Goal: Task Accomplishment & Management: Complete application form

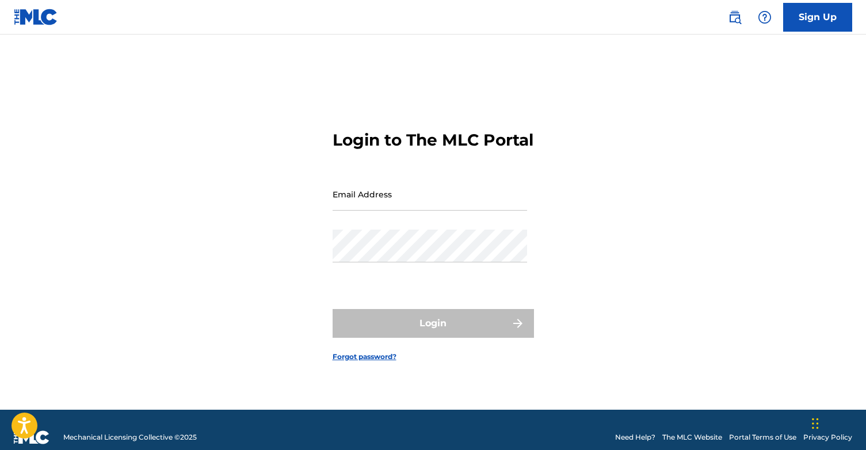
click at [816, 26] on link "Sign Up" at bounding box center [817, 17] width 69 height 29
click at [814, 8] on link "Sign Up" at bounding box center [817, 17] width 69 height 29
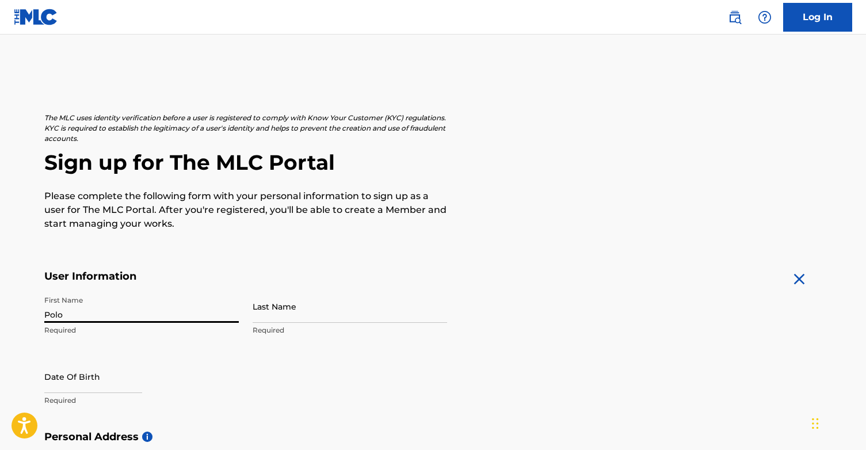
type input "Polo"
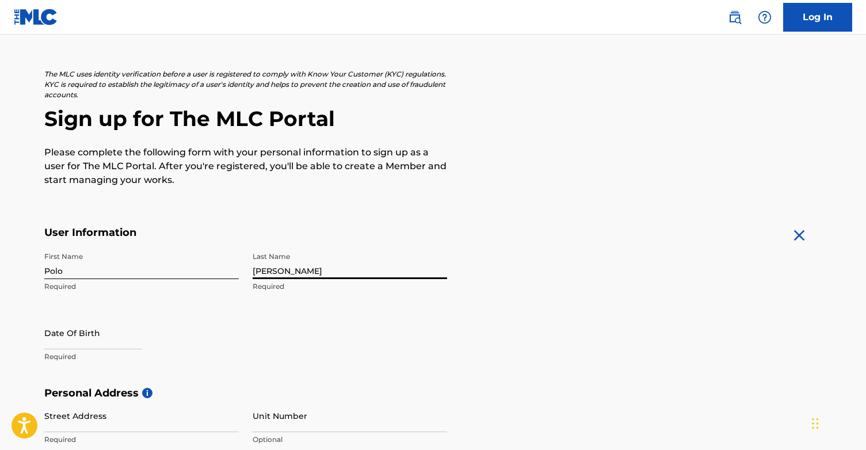
scroll to position [49, 0]
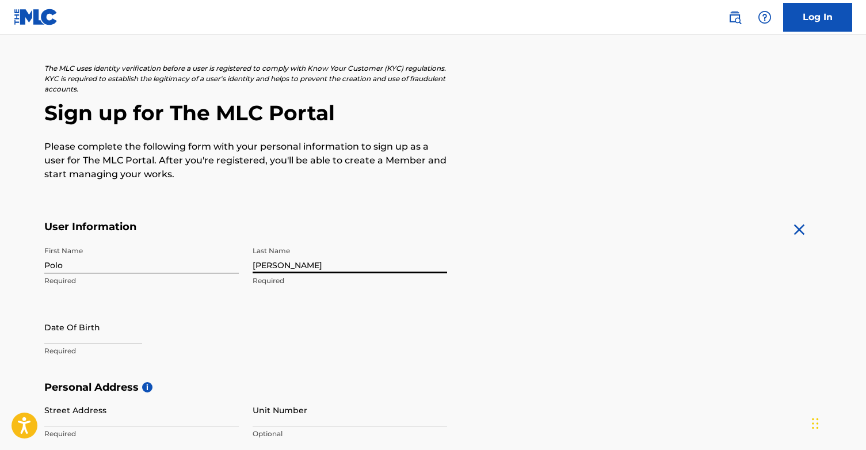
type input "[PERSON_NAME]"
select select "8"
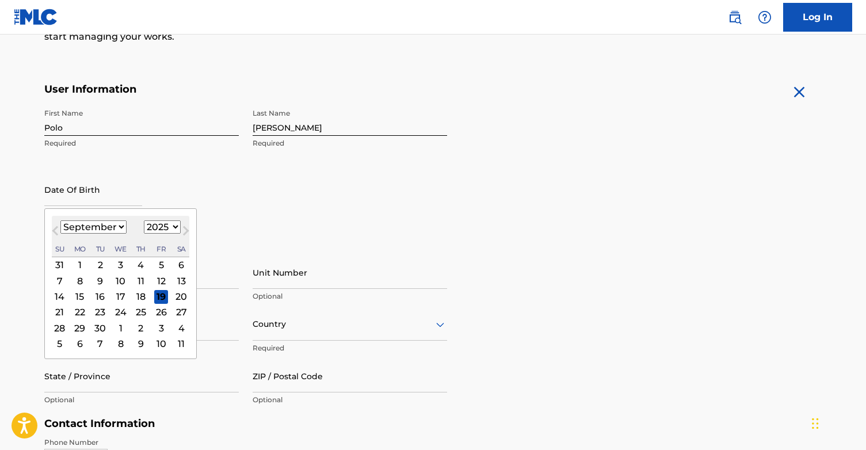
scroll to position [192, 0]
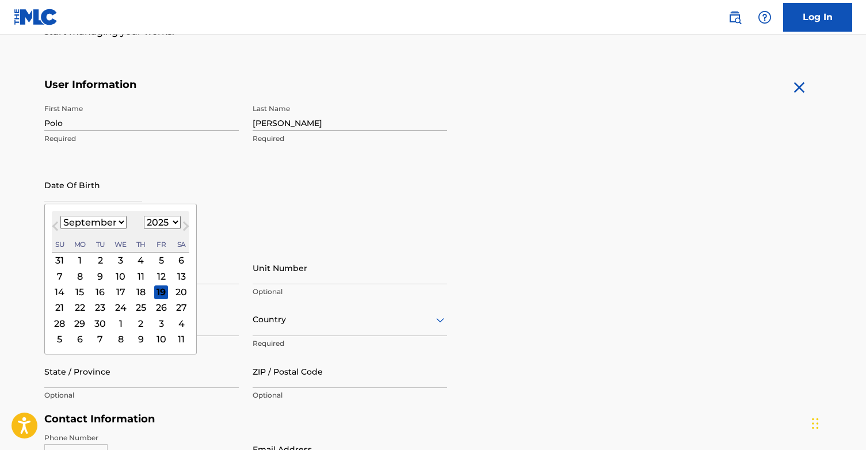
select select "2006"
select select "3"
click at [174, 303] on div "22" at bounding box center [181, 307] width 14 height 14
type input "[DATE]"
select select "3"
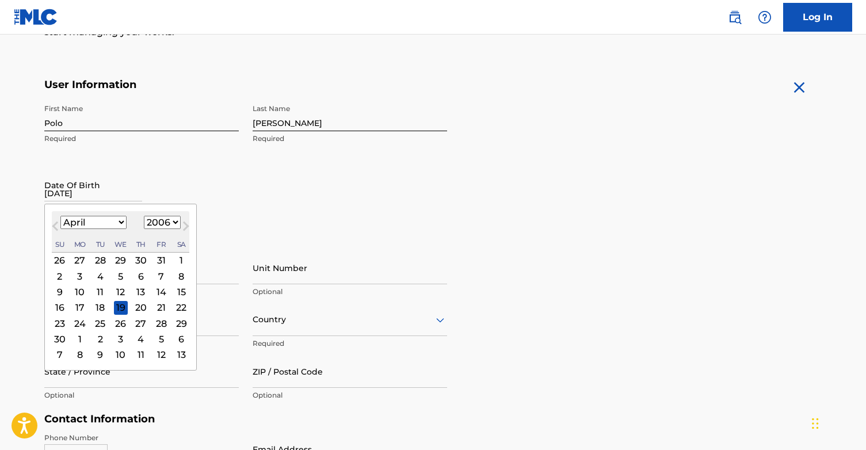
select select "2006"
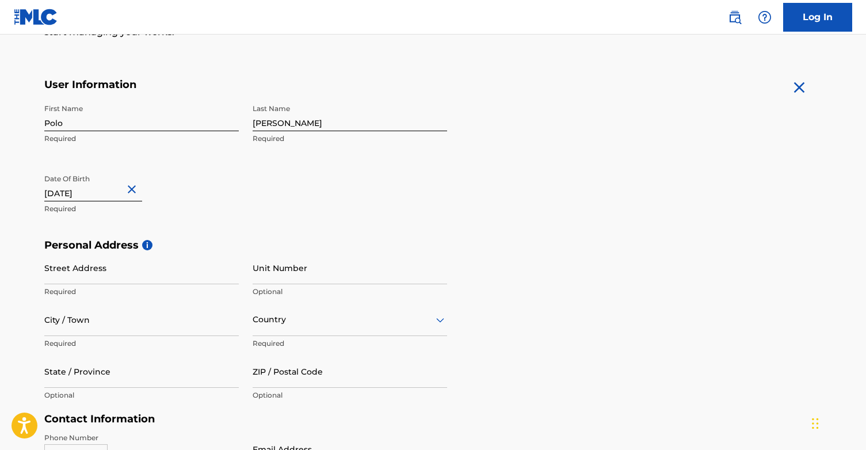
click at [245, 211] on div "First Name Polo Required Last Name [PERSON_NAME] Required Date Of Birth [DEMOGR…" at bounding box center [245, 168] width 403 height 140
click at [230, 277] on input "Street Address" at bounding box center [141, 268] width 195 height 33
type input "526 [GEOGRAPHIC_DATA][PERSON_NAME]"
type input "Naperville"
type input "[GEOGRAPHIC_DATA]"
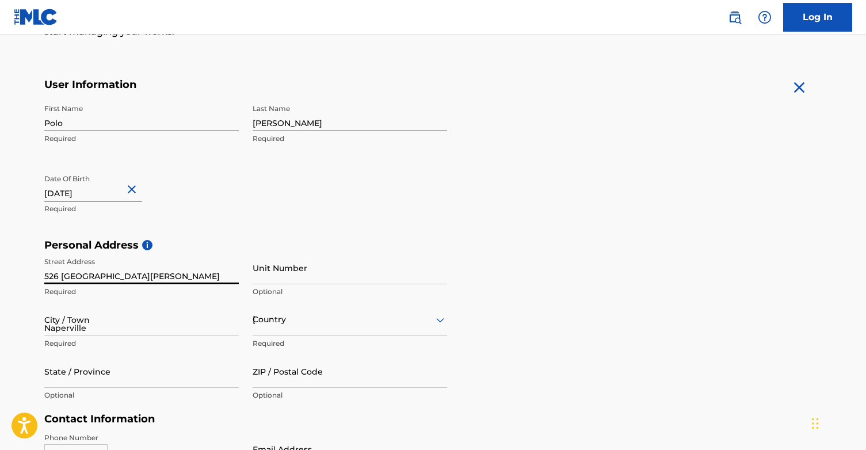
type input "IL"
type input "60565"
type input "[GEOGRAPHIC_DATA]"
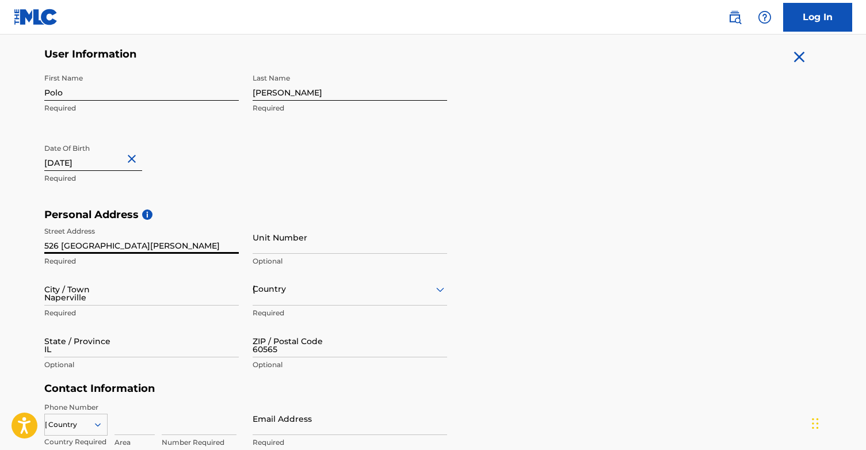
type input "[EMAIL_ADDRESS][DOMAIN_NAME]"
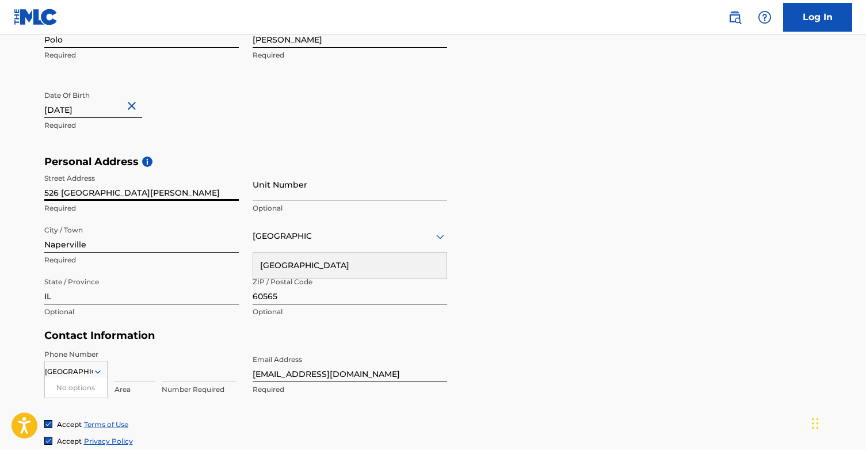
scroll to position [291, 0]
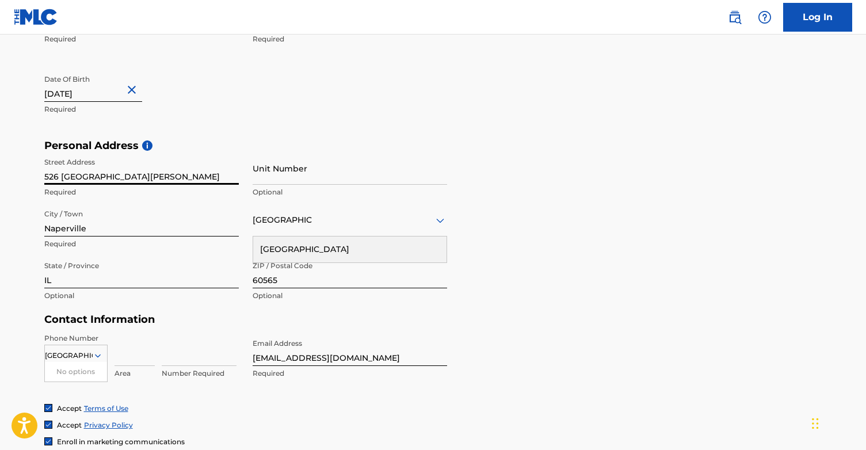
click at [550, 275] on div "Personal Address i Street Address [STREET_ADDRESS][PERSON_NAME] Required Unit N…" at bounding box center [433, 226] width 778 height 174
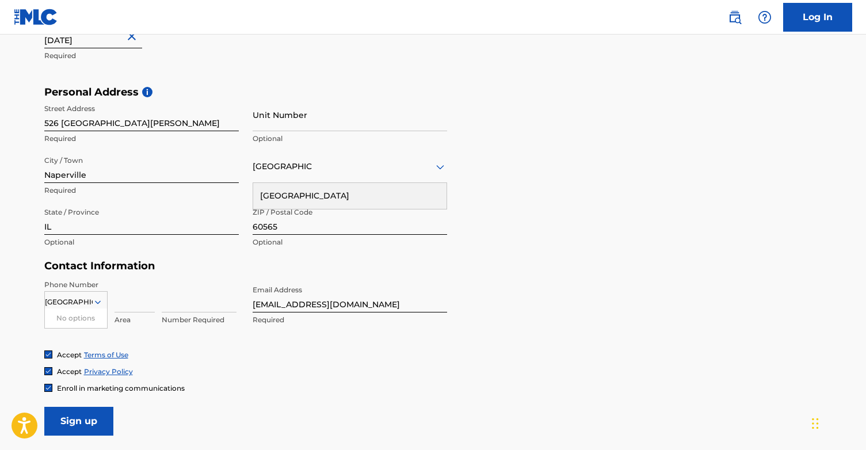
scroll to position [349, 0]
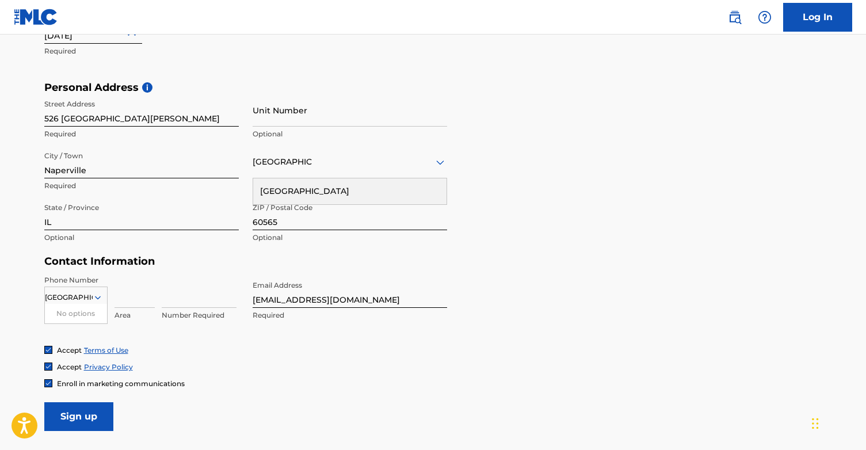
click at [154, 283] on input at bounding box center [135, 291] width 40 height 33
type input "6308639915"
drag, startPoint x: 115, startPoint y: 298, endPoint x: 298, endPoint y: 305, distance: 183.2
click at [298, 305] on div "Phone Number [GEOGRAPHIC_DATA] No options Country Required 6308639915 Area Numb…" at bounding box center [245, 310] width 403 height 70
click at [235, 299] on input at bounding box center [199, 291] width 75 height 33
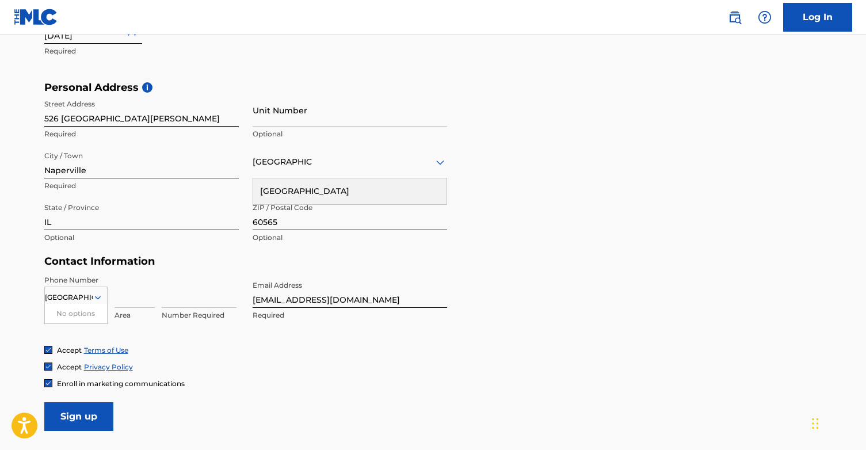
type input "6308639915"
click at [230, 332] on div "Phone Number [GEOGRAPHIC_DATA] No options Country Required Area 6308639915 Numb…" at bounding box center [245, 310] width 403 height 70
click at [134, 294] on input at bounding box center [135, 291] width 40 height 33
click at [240, 370] on div "Accept Privacy Policy" at bounding box center [433, 367] width 778 height 10
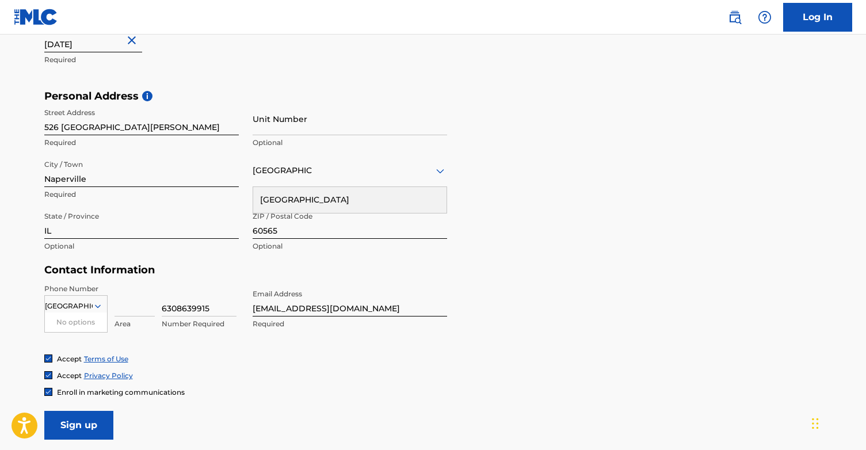
scroll to position [341, 0]
drag, startPoint x: 345, startPoint y: 306, endPoint x: 212, endPoint y: 306, distance: 133.0
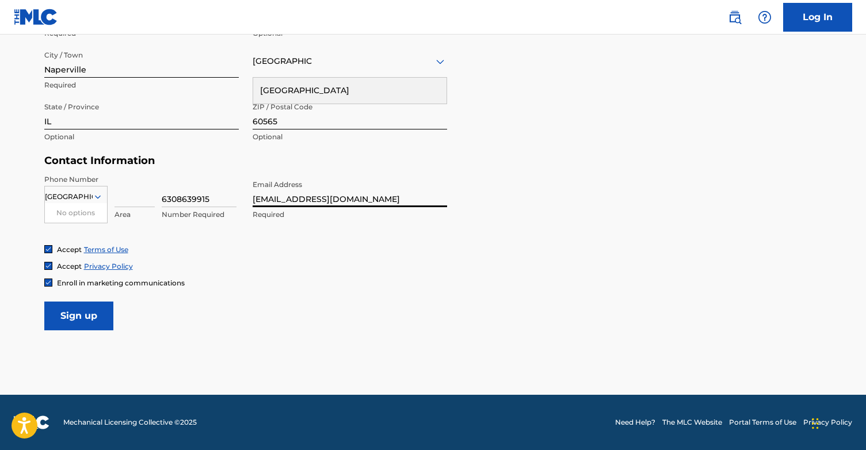
scroll to position [449, 0]
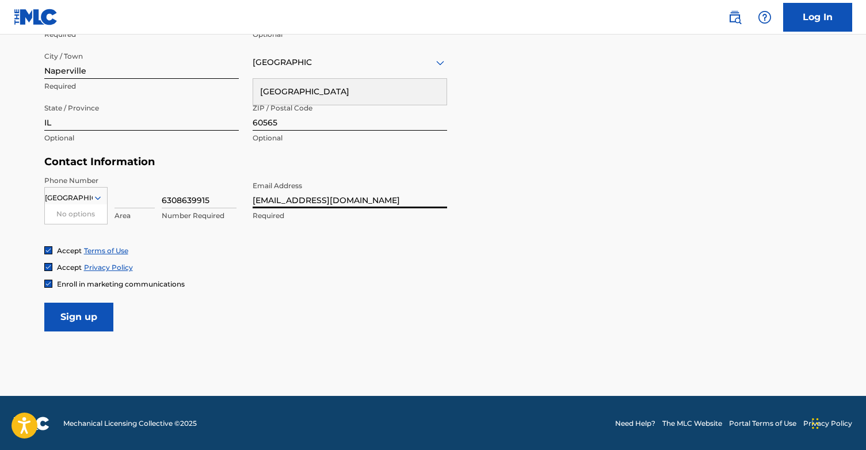
type input "[EMAIL_ADDRESS][DOMAIN_NAME]"
click at [101, 321] on input "Sign up" at bounding box center [78, 317] width 69 height 29
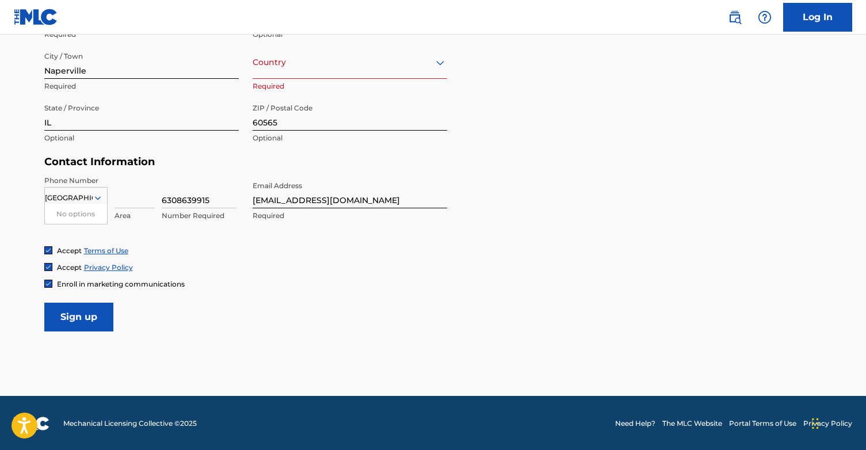
click at [82, 316] on input "Sign up" at bounding box center [78, 317] width 69 height 29
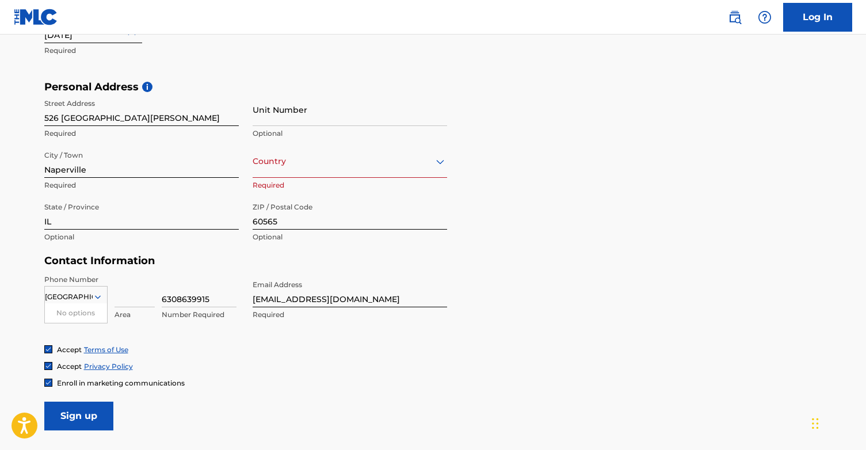
scroll to position [330, 0]
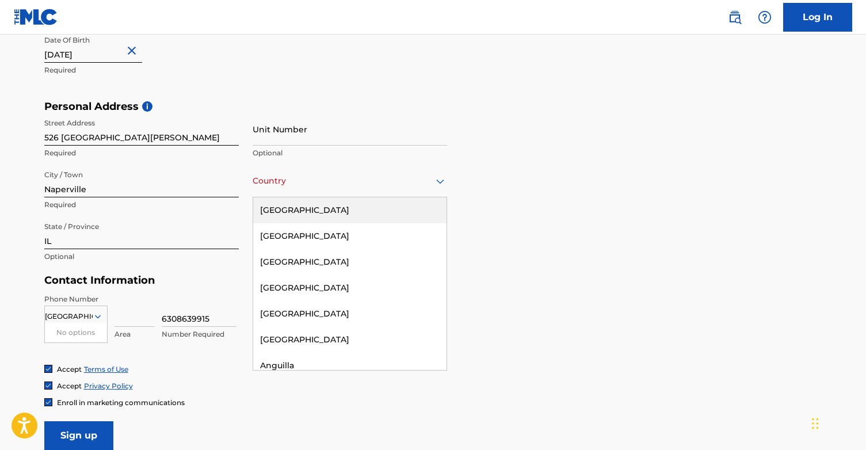
click at [302, 182] on div at bounding box center [350, 181] width 195 height 14
click at [302, 200] on div "[GEOGRAPHIC_DATA]" at bounding box center [349, 210] width 193 height 26
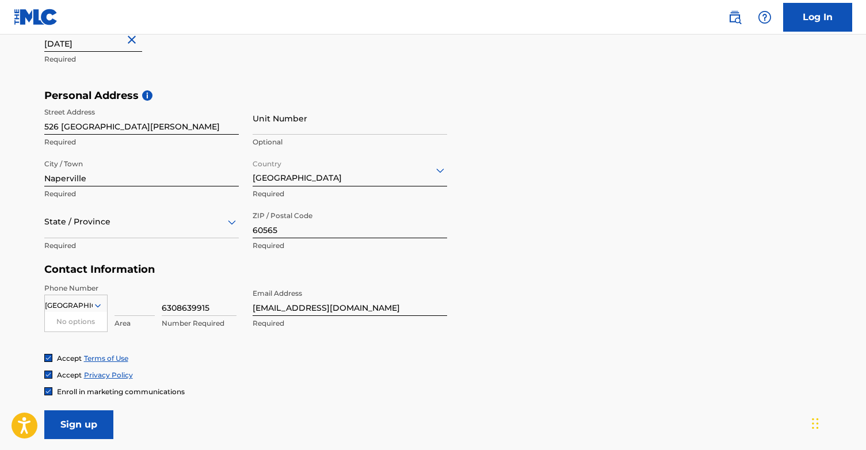
scroll to position [345, 0]
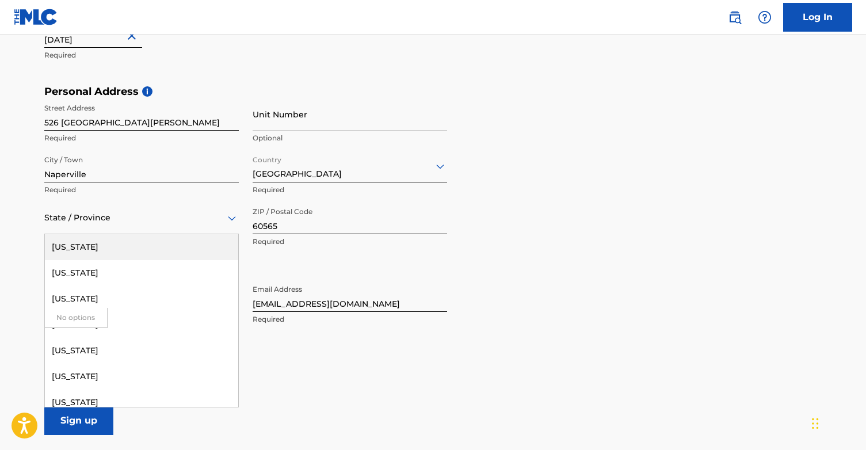
click at [194, 215] on div at bounding box center [141, 218] width 195 height 14
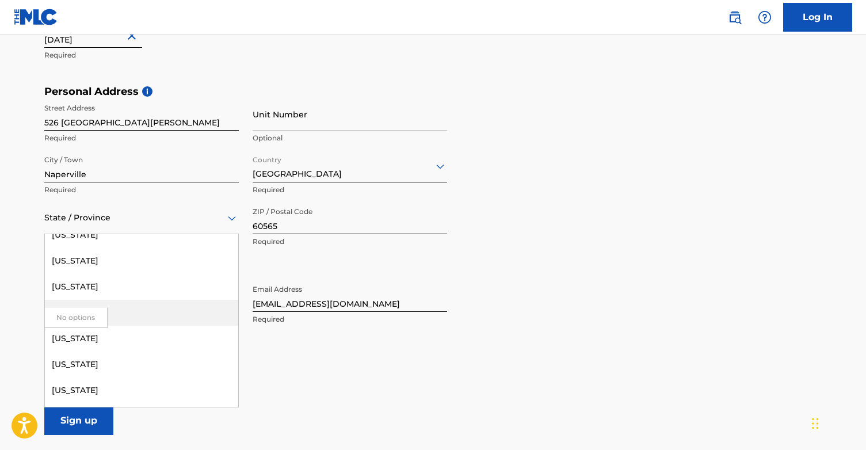
scroll to position [363, 0]
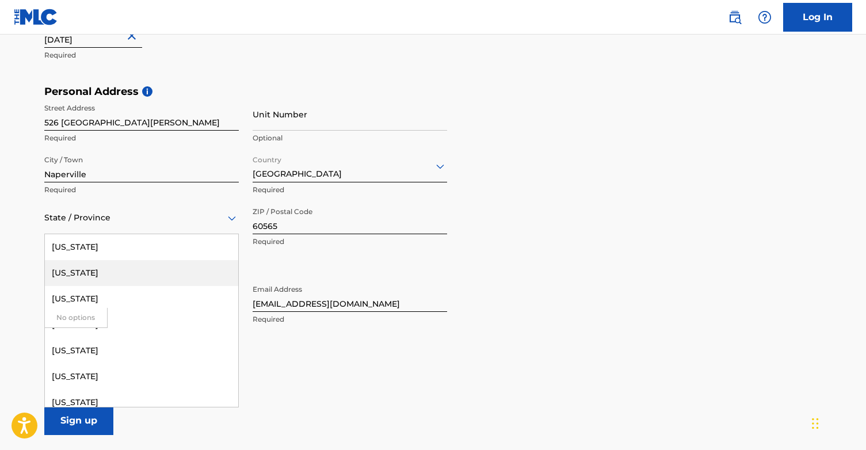
click at [114, 273] on div "[US_STATE]" at bounding box center [141, 273] width 193 height 26
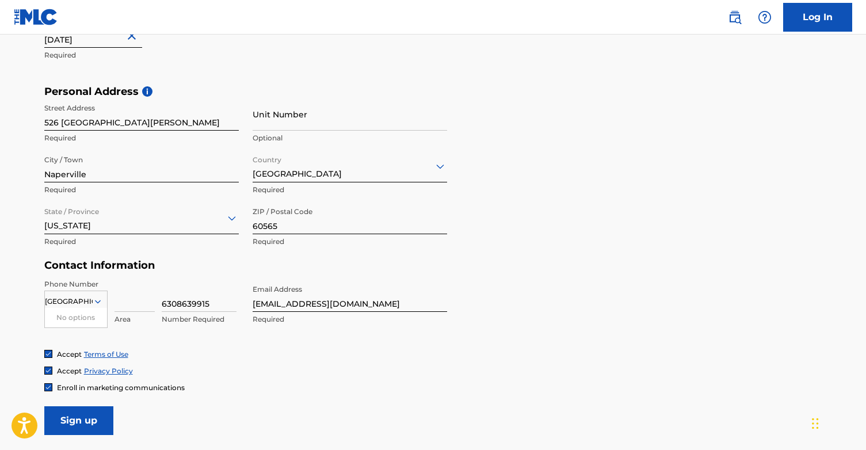
click at [290, 384] on div "Enroll in marketing communications" at bounding box center [433, 388] width 778 height 10
click at [88, 427] on input "Sign up" at bounding box center [78, 420] width 69 height 29
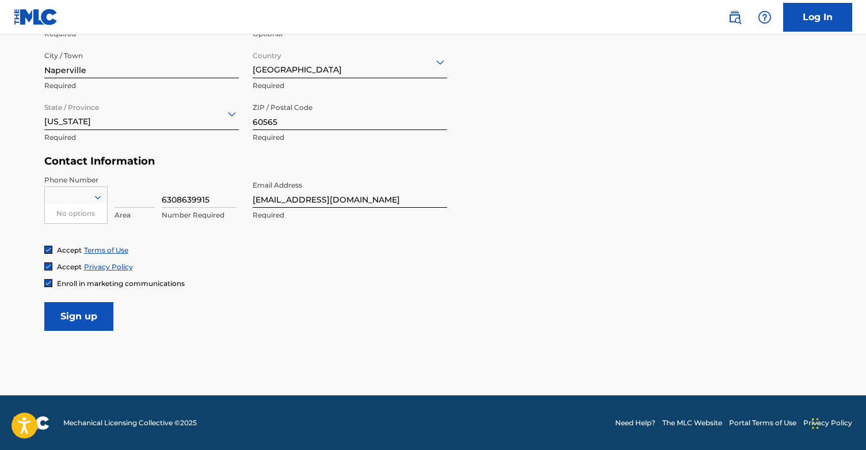
scroll to position [449, 0]
click at [82, 315] on input "Sign up" at bounding box center [78, 317] width 69 height 29
click at [95, 182] on div "Country Required" at bounding box center [75, 202] width 63 height 52
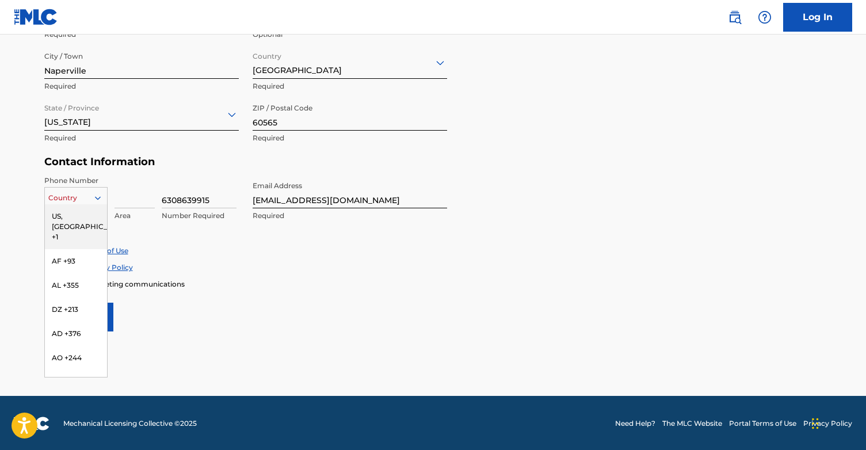
click at [93, 193] on icon at bounding box center [98, 198] width 10 height 10
click at [89, 213] on div "US, [GEOGRAPHIC_DATA] +1" at bounding box center [76, 226] width 62 height 45
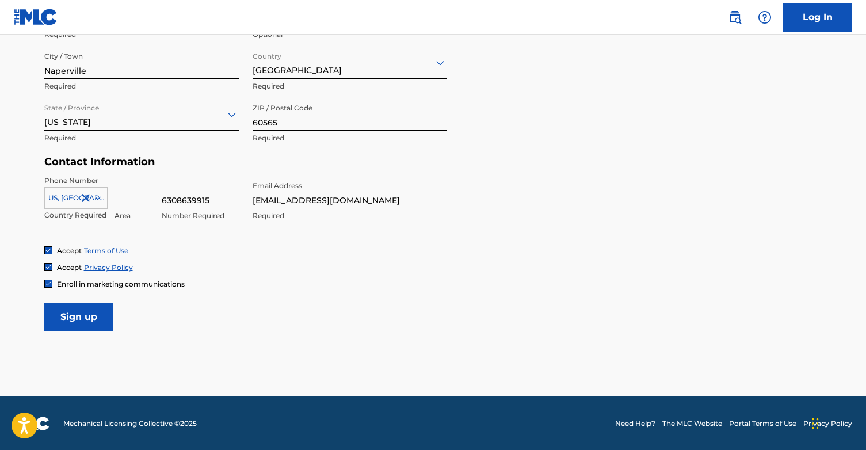
click at [228, 263] on div "Accept Privacy Policy" at bounding box center [433, 267] width 778 height 10
click at [108, 197] on div "[GEOGRAPHIC_DATA], [GEOGRAPHIC_DATA] +1 Country Required Area 6308639915 Number…" at bounding box center [141, 202] width 195 height 52
click at [96, 196] on icon at bounding box center [98, 198] width 10 height 10
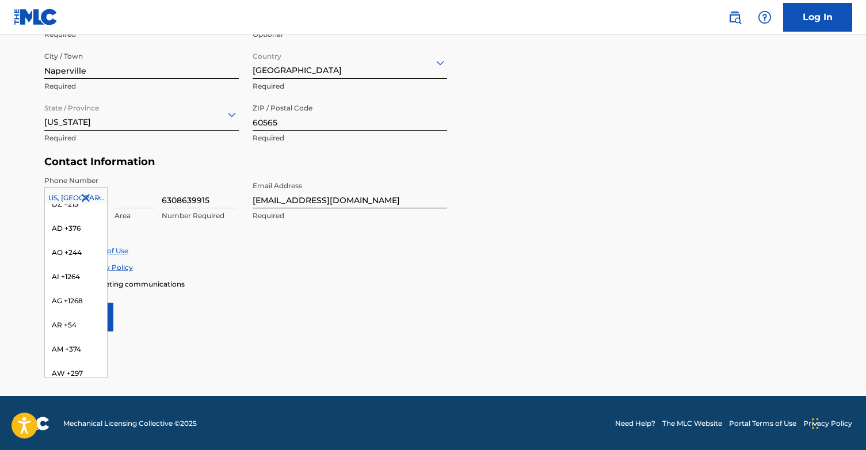
scroll to position [0, 0]
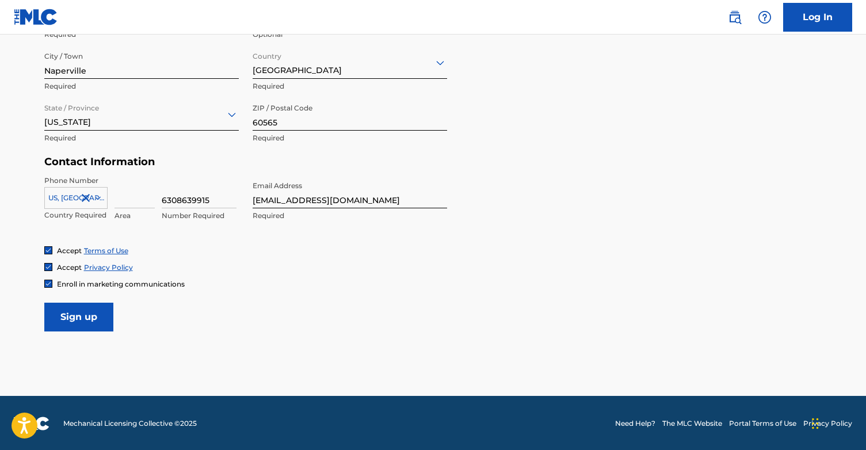
click at [187, 282] on div "Enroll in marketing communications" at bounding box center [433, 284] width 778 height 10
click at [82, 304] on input "Sign up" at bounding box center [78, 317] width 69 height 29
drag, startPoint x: 177, startPoint y: 202, endPoint x: 117, endPoint y: 200, distance: 59.9
click at [119, 200] on div "US, [GEOGRAPHIC_DATA] +1 Country Required Required 6308639915 Invalid value, le…" at bounding box center [141, 202] width 195 height 52
type input "8639915"
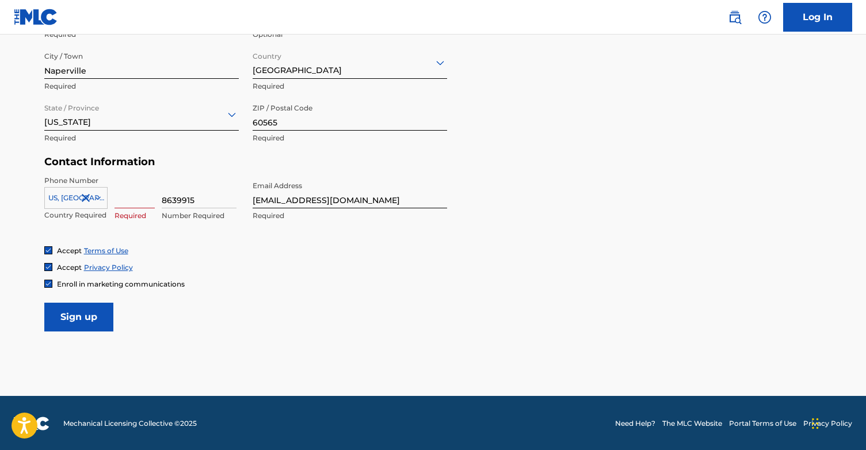
click at [131, 208] on div "Required" at bounding box center [135, 202] width 40 height 52
click at [131, 204] on input at bounding box center [135, 192] width 40 height 33
type input "630"
click at [235, 301] on form "User Information First Name Polo Required Last Name [PERSON_NAME] Required Date…" at bounding box center [433, 76] width 778 height 511
click at [72, 325] on input "Sign up" at bounding box center [78, 317] width 69 height 29
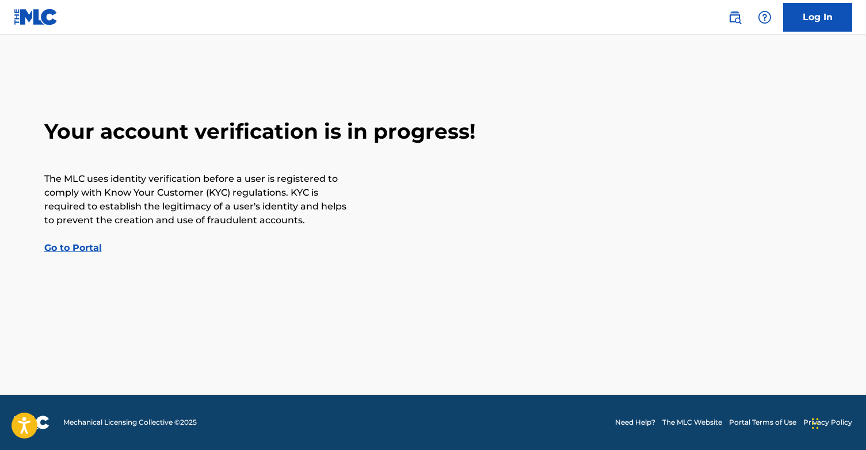
click at [75, 245] on link "Go to Portal" at bounding box center [73, 247] width 58 height 11
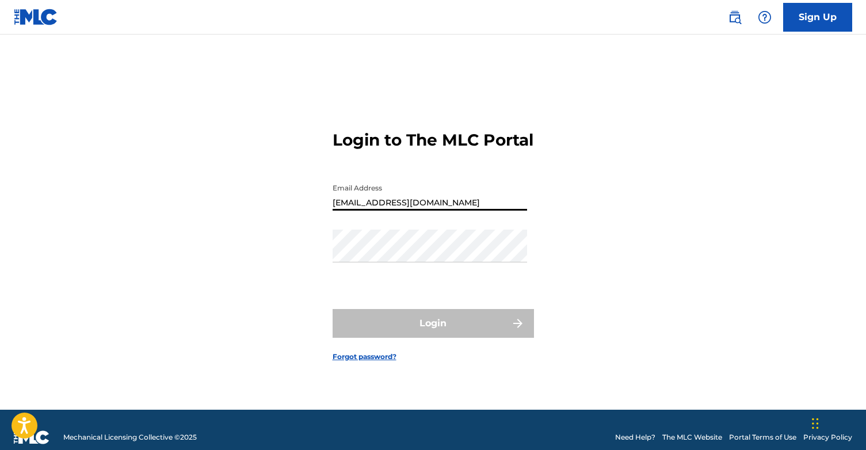
type input "[EMAIL_ADDRESS][DOMAIN_NAME]"
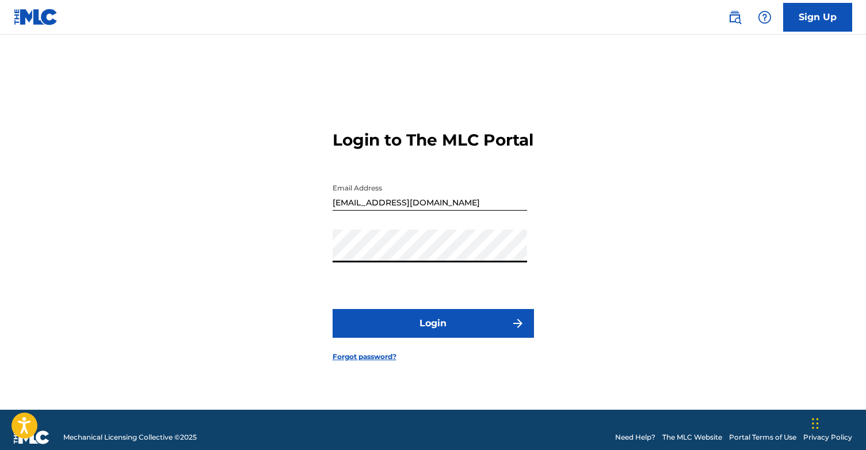
click at [425, 332] on button "Login" at bounding box center [433, 323] width 201 height 29
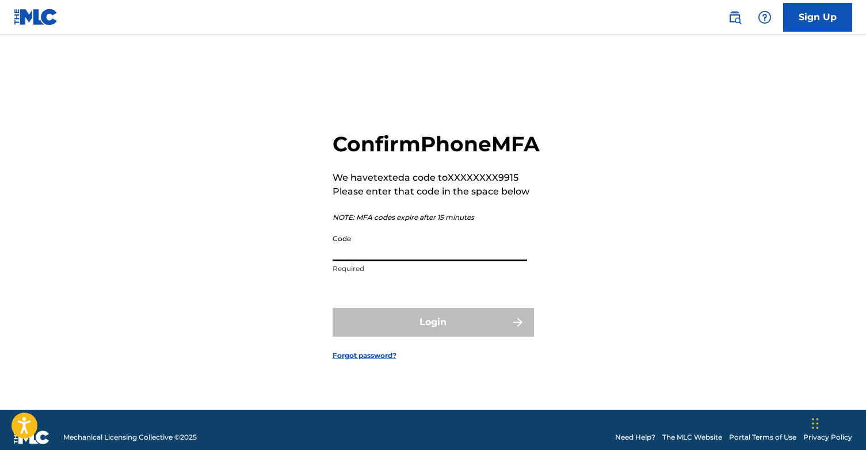
click at [394, 261] on input "Code" at bounding box center [430, 244] width 195 height 33
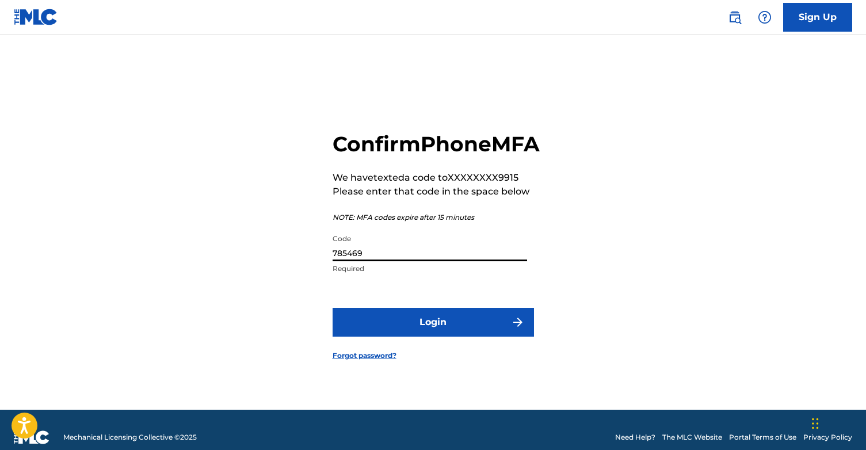
type input "785469"
click at [459, 337] on button "Login" at bounding box center [433, 322] width 201 height 29
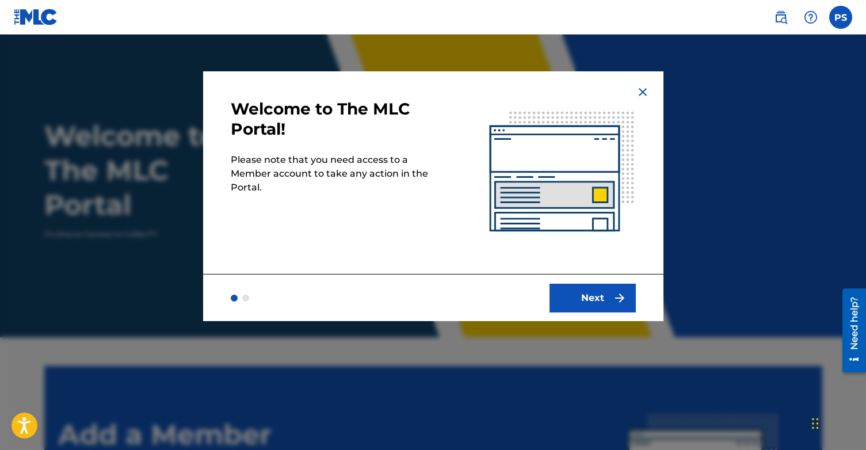
click at [578, 292] on button "Next" at bounding box center [593, 298] width 86 height 29
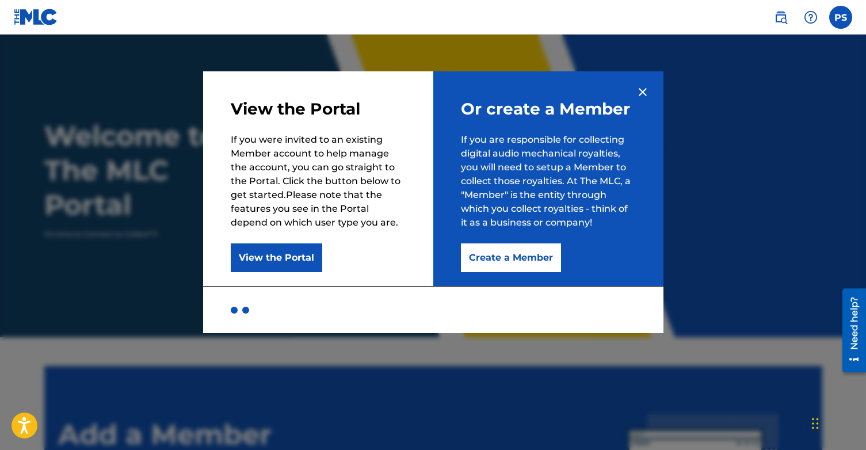
click at [532, 250] on button "Create a Member" at bounding box center [511, 257] width 100 height 29
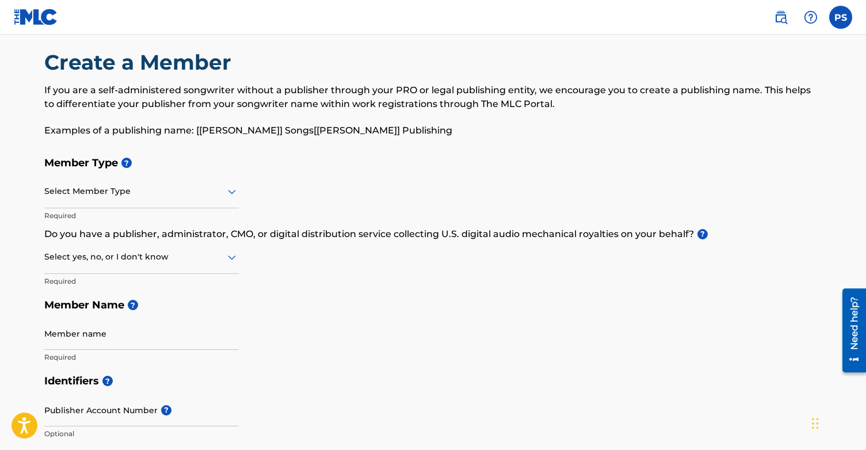
scroll to position [17, 0]
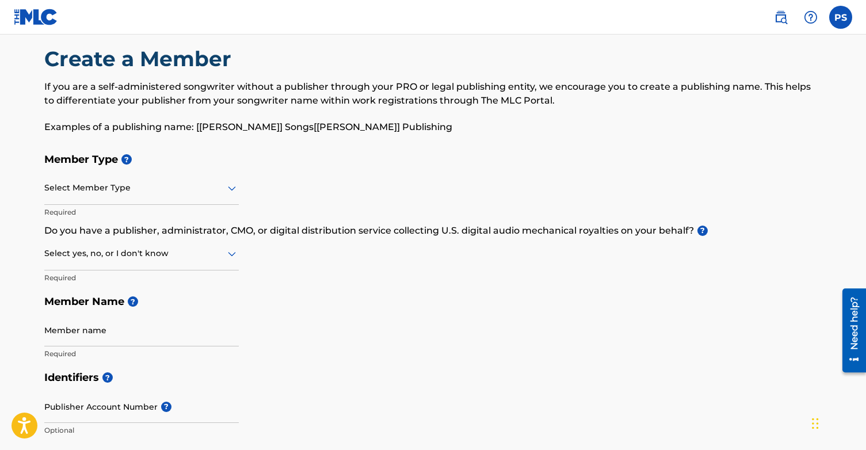
click at [215, 246] on div at bounding box center [141, 253] width 195 height 14
click at [142, 284] on div "Yes" at bounding box center [141, 284] width 193 height 26
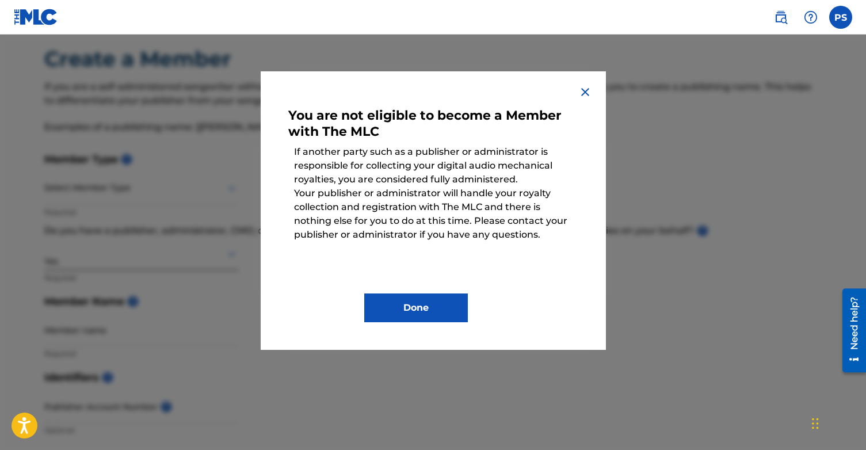
click at [585, 86] on img at bounding box center [585, 92] width 14 height 14
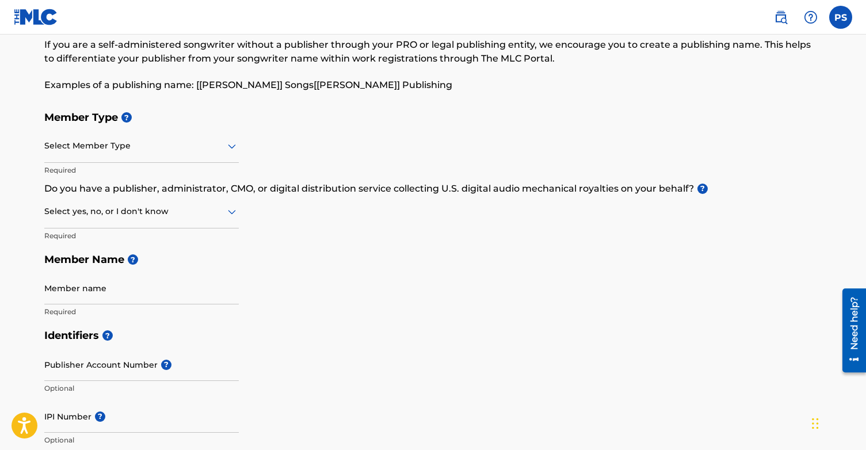
scroll to position [60, 0]
click at [229, 147] on icon at bounding box center [232, 145] width 14 height 14
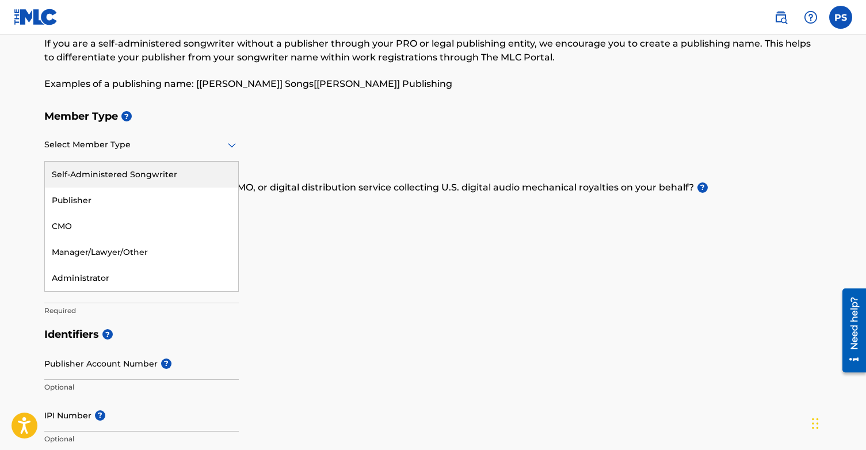
click at [212, 165] on div "Self-Administered Songwriter" at bounding box center [141, 175] width 193 height 26
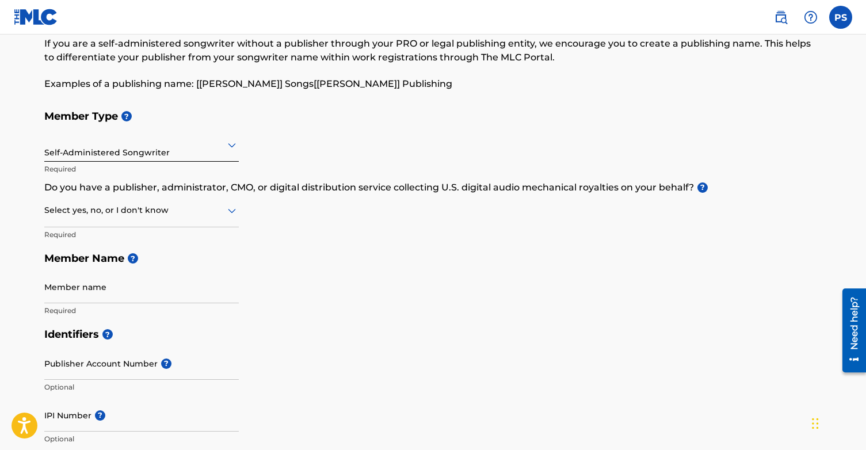
click at [199, 215] on div at bounding box center [141, 210] width 195 height 14
click at [185, 237] on div "Yes" at bounding box center [141, 240] width 193 height 26
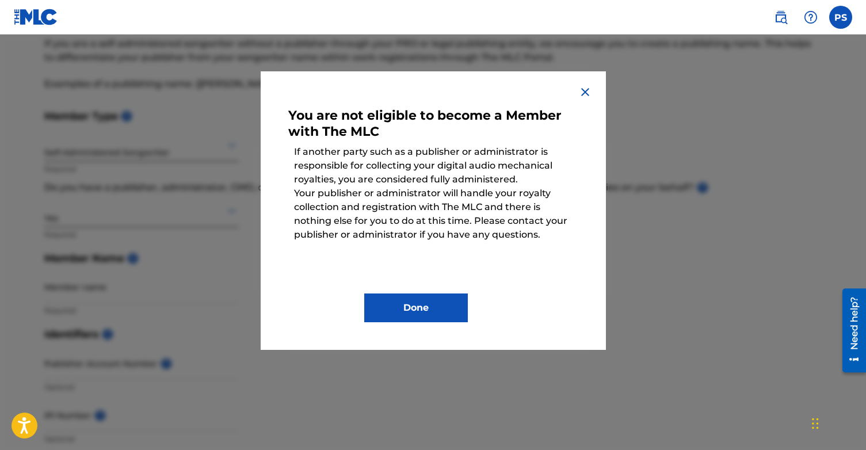
click at [585, 90] on img at bounding box center [585, 92] width 14 height 14
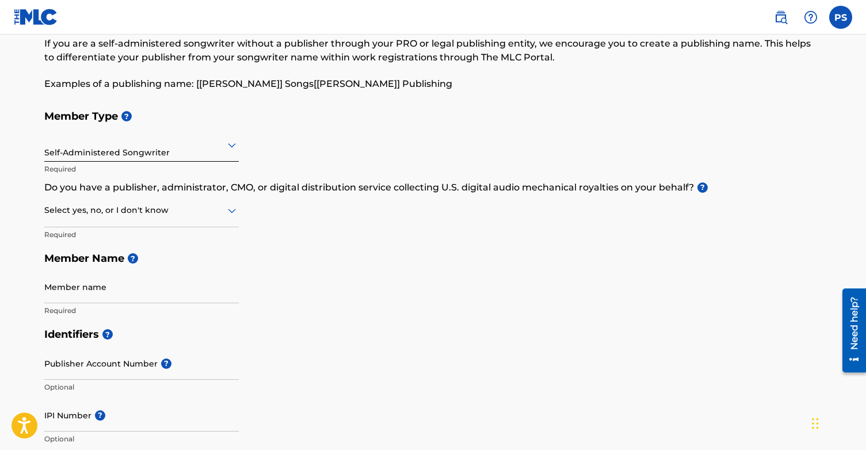
click at [200, 205] on div at bounding box center [141, 210] width 195 height 14
click at [159, 270] on div "No" at bounding box center [141, 266] width 193 height 26
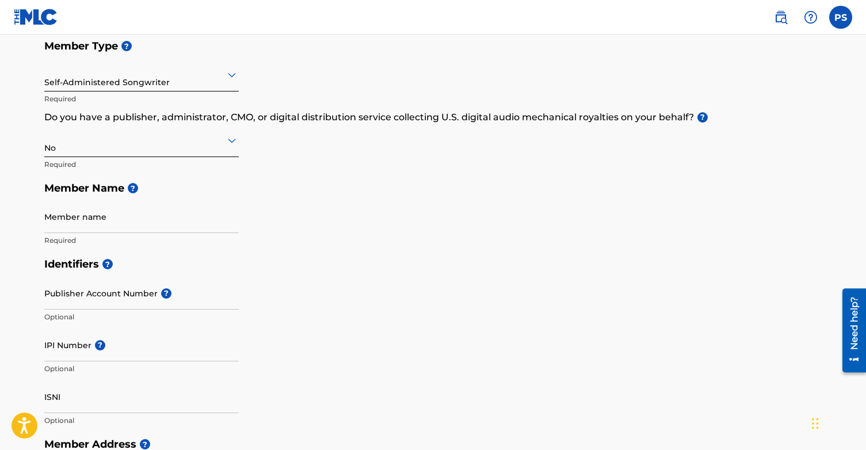
scroll to position [137, 0]
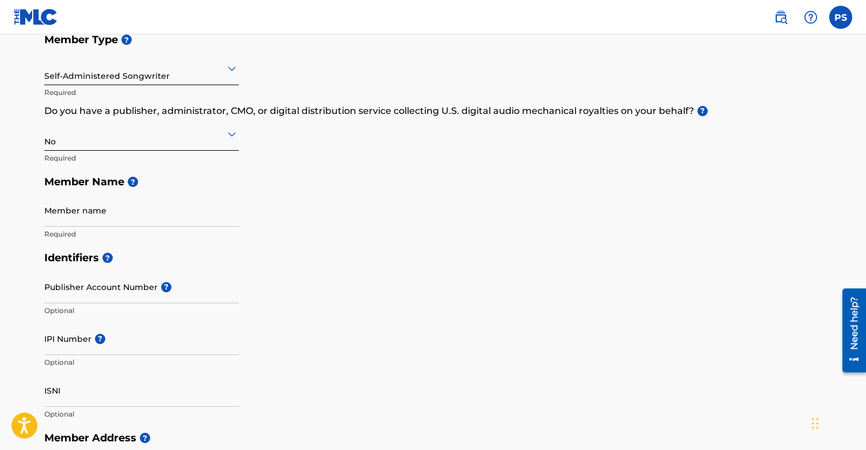
click at [359, 216] on div "Member Type ? Self-Administered Songwriter Required Do you have a publisher, ad…" at bounding box center [433, 137] width 778 height 218
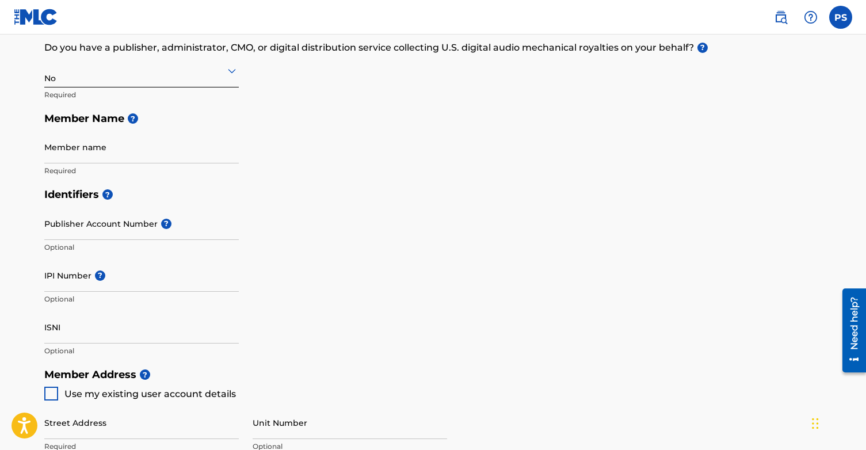
scroll to position [226, 0]
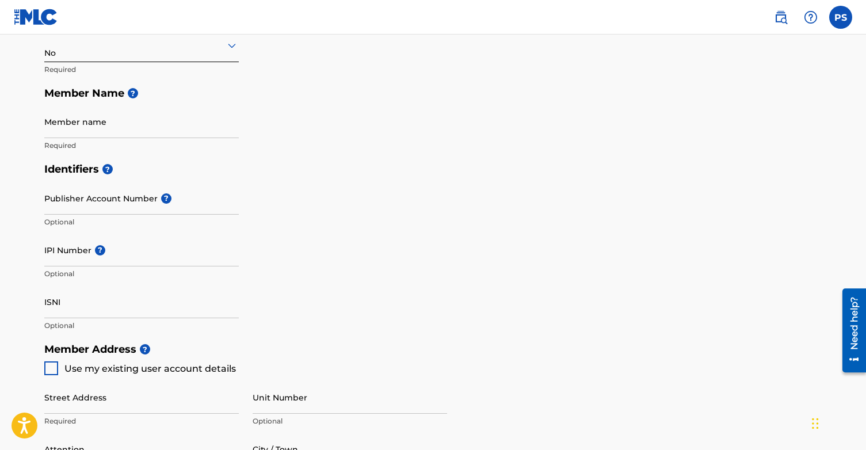
click at [218, 201] on input "Publisher Account Number ?" at bounding box center [141, 198] width 195 height 33
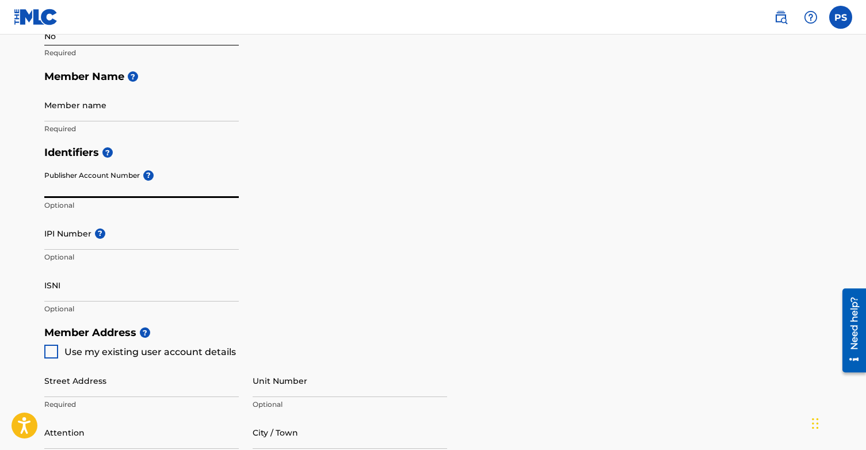
scroll to position [245, 0]
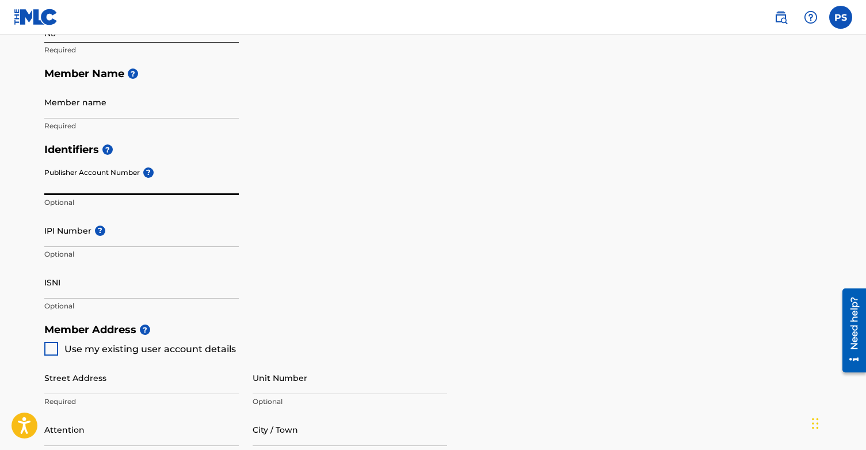
click at [180, 235] on input "IPI Number ?" at bounding box center [141, 230] width 195 height 33
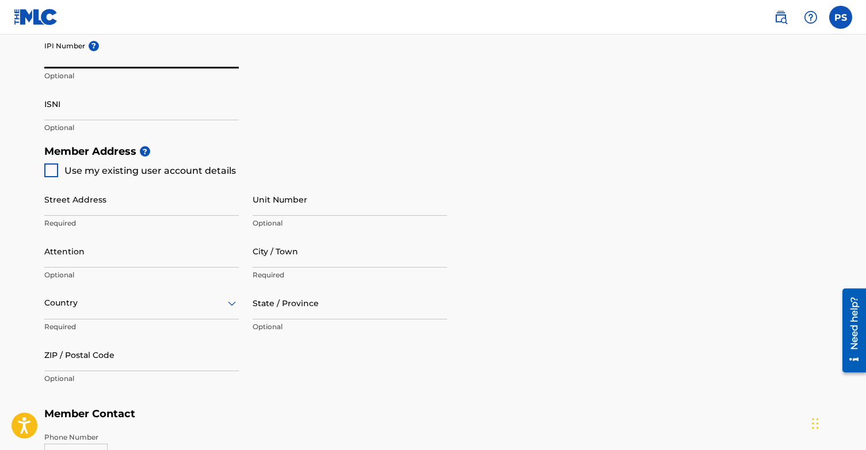
scroll to position [422, 0]
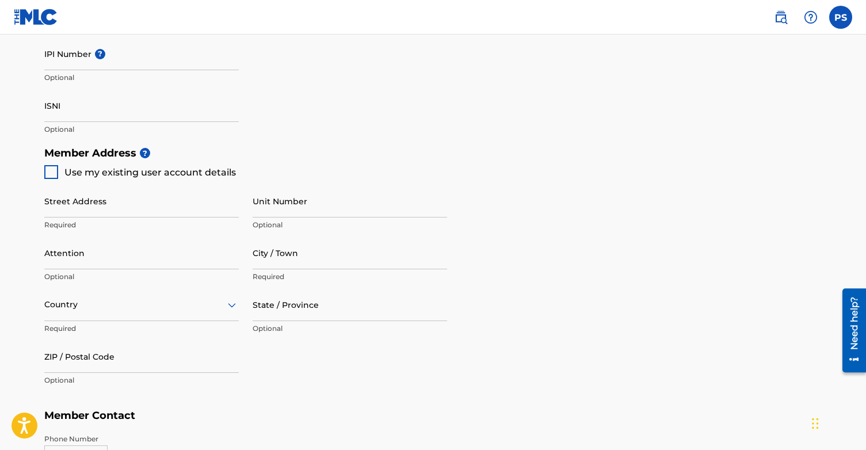
click at [54, 172] on div at bounding box center [51, 172] width 14 height 14
type input "526 [GEOGRAPHIC_DATA][PERSON_NAME]"
type input "Naperville"
type input "60565"
type input "630"
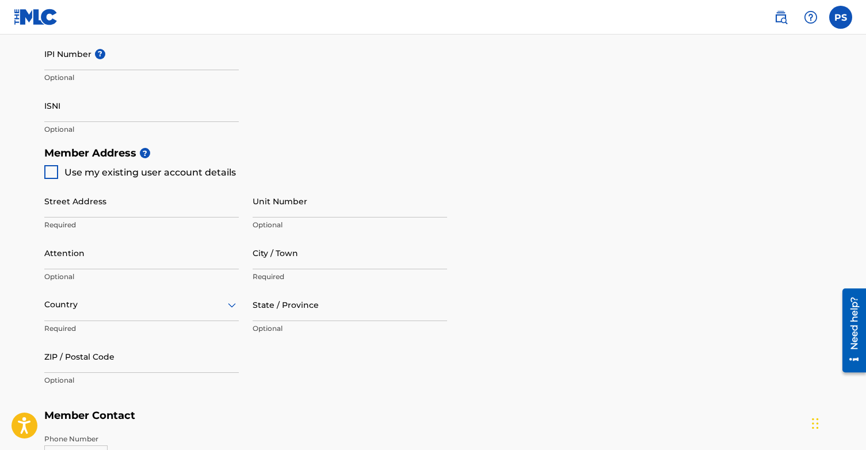
type input "8639915"
type input "[EMAIL_ADDRESS][DOMAIN_NAME]"
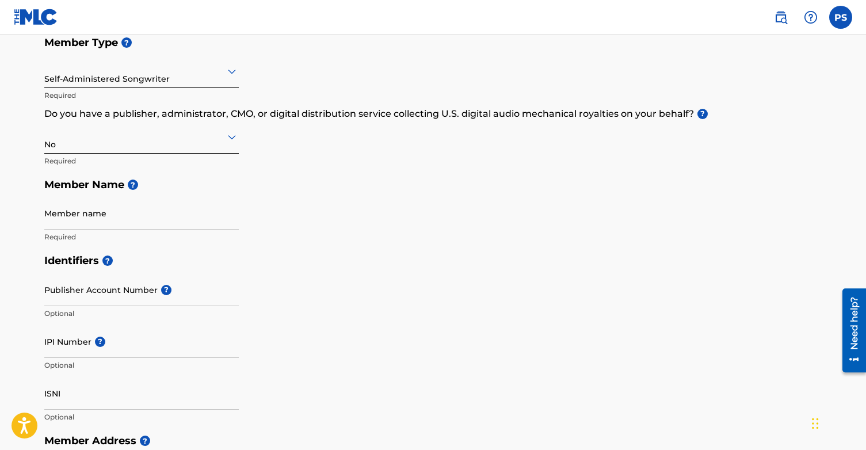
scroll to position [134, 0]
click at [127, 215] on input "Member name" at bounding box center [141, 213] width 195 height 33
type input "Polo [PERSON_NAME]"
click at [328, 277] on div "Identifiers ? Publisher Account Number ? Optional IPI Number ? Optional ISNI Op…" at bounding box center [433, 339] width 778 height 180
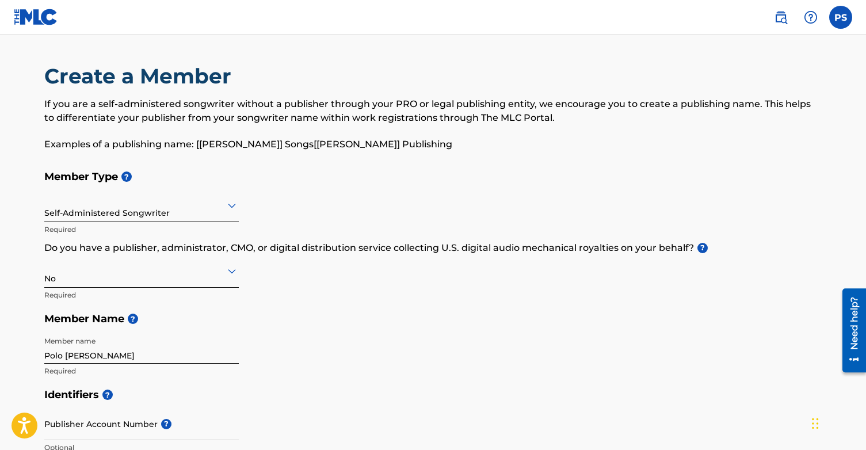
scroll to position [0, 0]
